Goal: Transaction & Acquisition: Purchase product/service

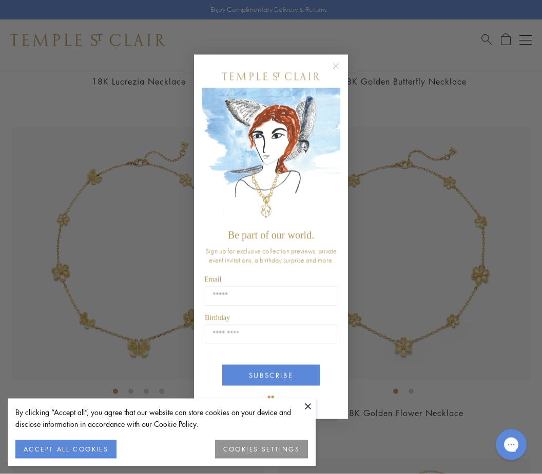
scroll to position [1415, 0]
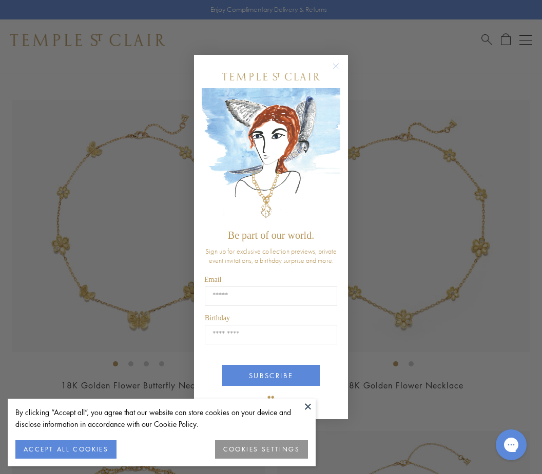
click at [336, 72] on circle "Close dialog" at bounding box center [336, 66] width 12 height 12
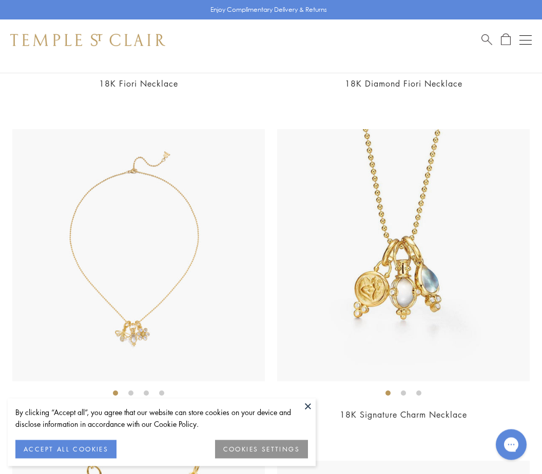
scroll to position [0, 0]
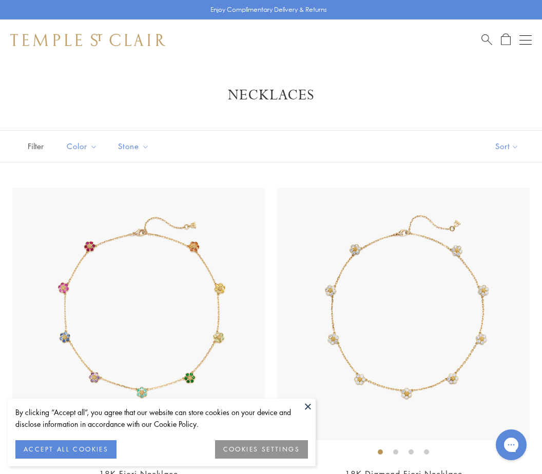
click at [529, 42] on button "Open navigation" at bounding box center [525, 40] width 12 height 12
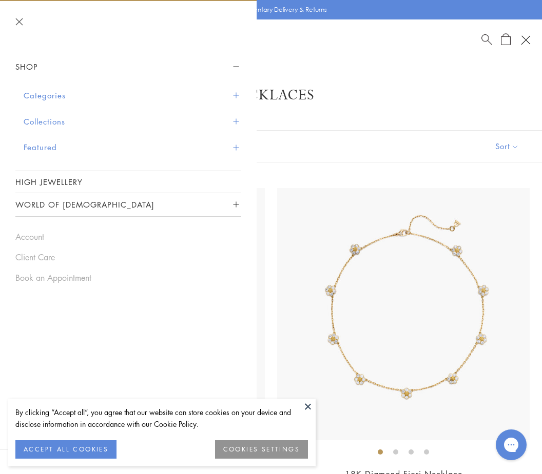
click at [45, 95] on button "Categories" at bounding box center [132, 96] width 217 height 26
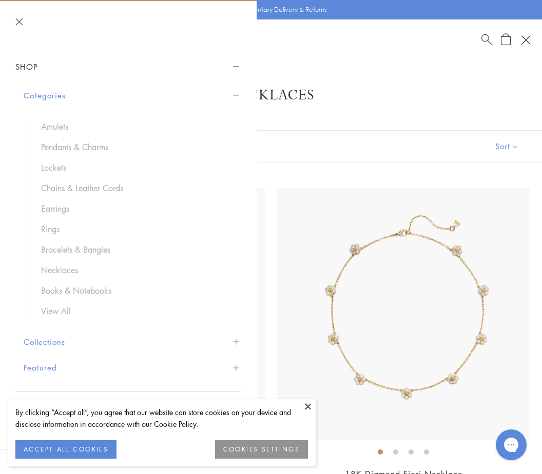
click at [56, 127] on link "Amulets" at bounding box center [136, 126] width 190 height 11
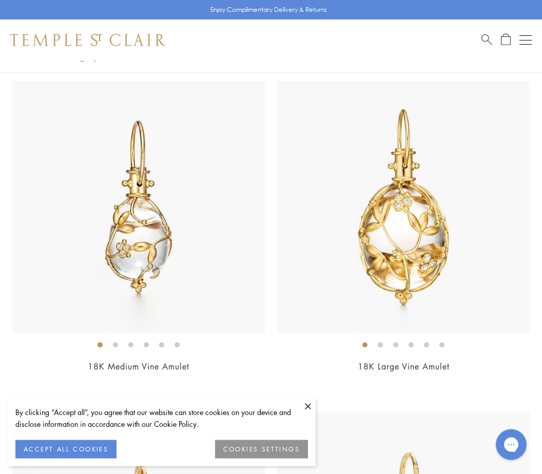
scroll to position [771, 0]
click at [136, 254] on img at bounding box center [138, 207] width 252 height 252
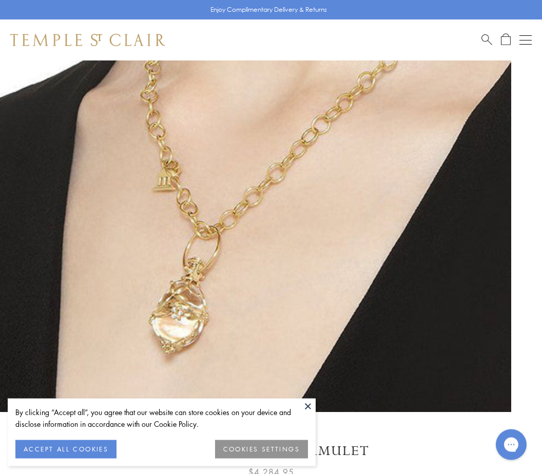
scroll to position [160, 0]
click at [256, 459] on button "COOKIES SETTINGS" at bounding box center [261, 450] width 93 height 18
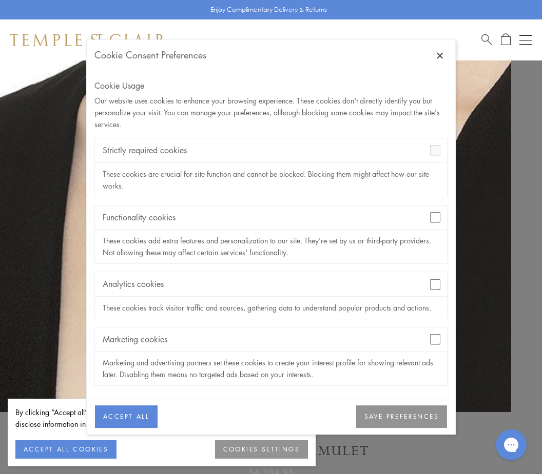
click at [376, 429] on button "SAVE PREFERENCES" at bounding box center [401, 417] width 91 height 23
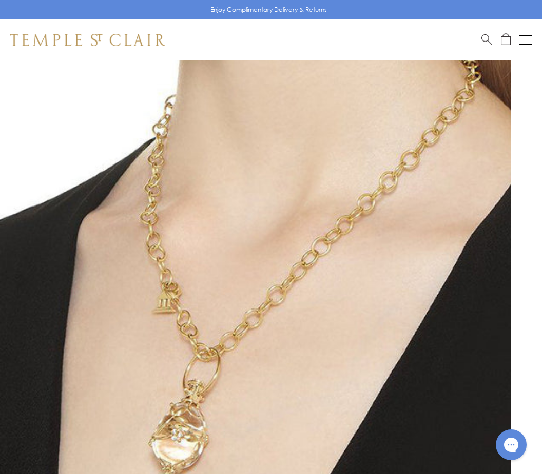
scroll to position [0, 0]
